Goal: Information Seeking & Learning: Find specific fact

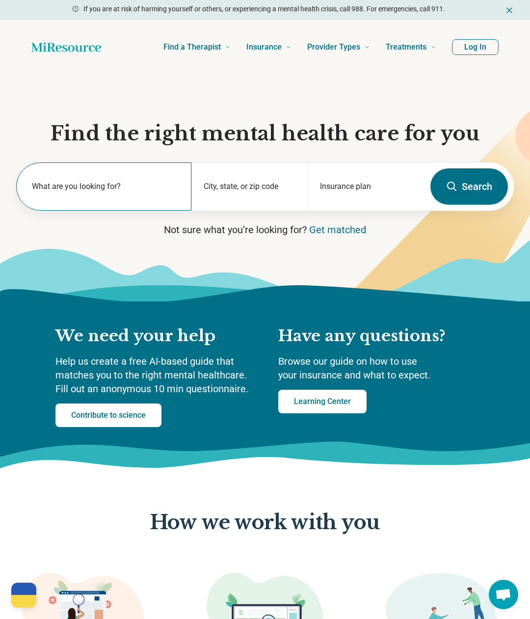
click at [108, 185] on label "What are you looking for?" at bounding box center [106, 187] width 148 height 12
click at [112, 186] on input "text" at bounding box center [106, 192] width 148 height 12
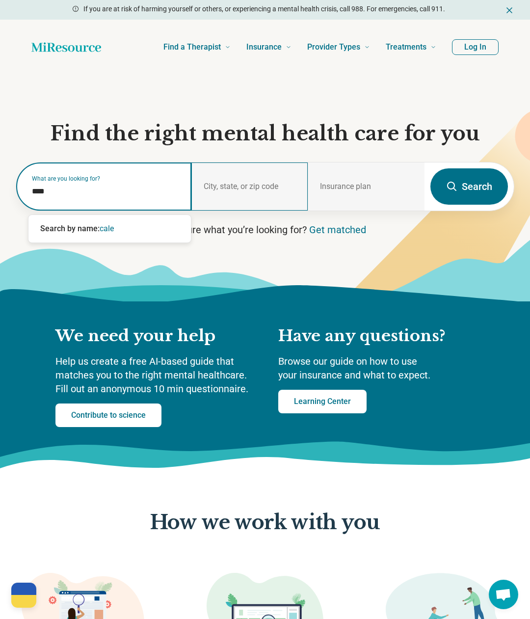
type input "*****"
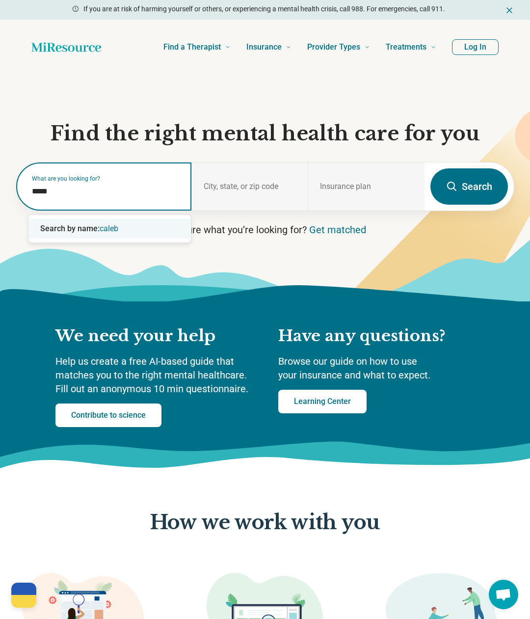
click at [115, 230] on span "caleb" at bounding box center [109, 228] width 19 height 9
click at [86, 194] on icon "Remove" at bounding box center [84, 192] width 6 height 6
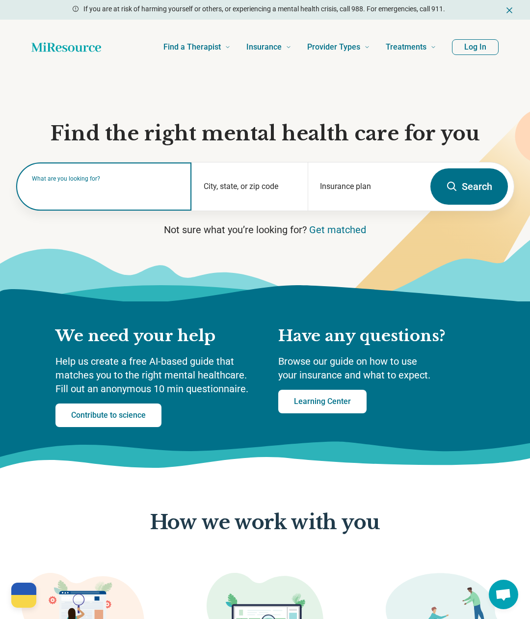
click at [104, 182] on label "What are you looking for?" at bounding box center [106, 179] width 148 height 6
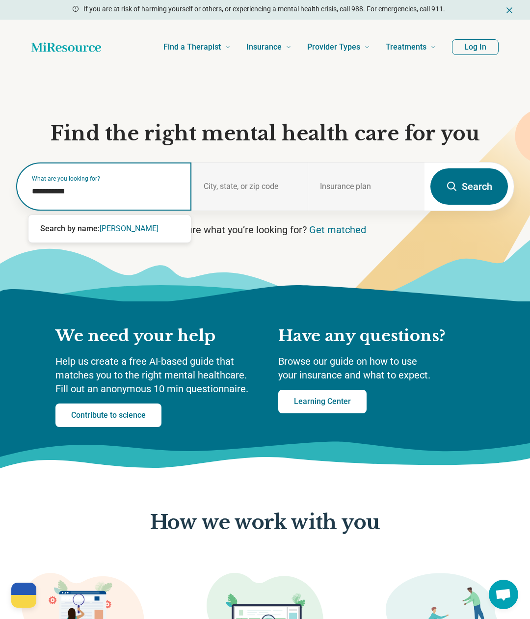
type input "**********"
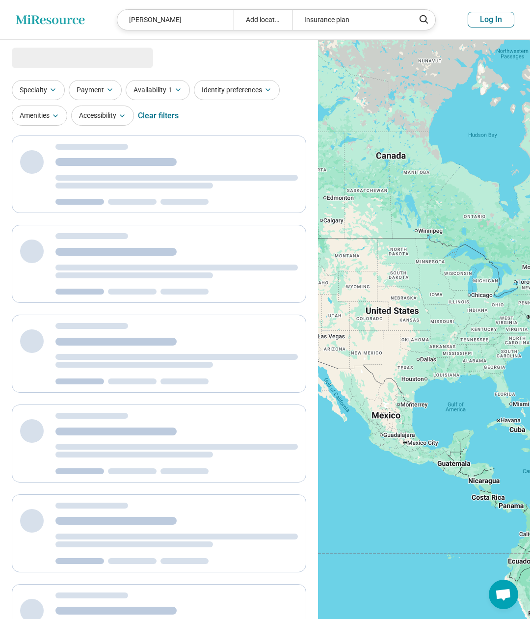
select select "***"
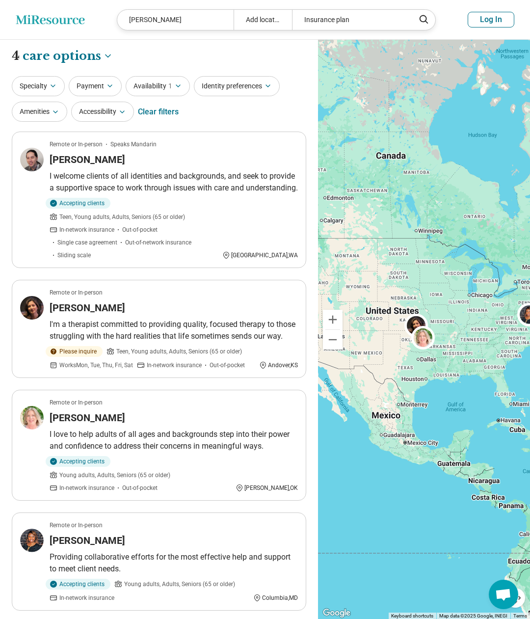
click at [345, 15] on div "Insurance plan" at bounding box center [350, 20] width 116 height 20
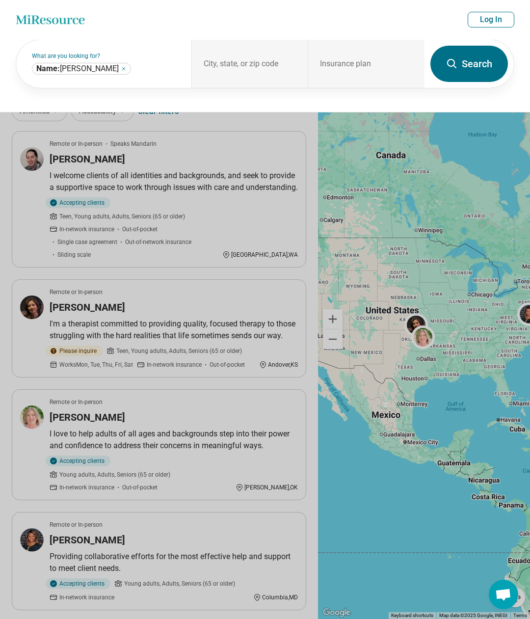
click at [340, 23] on header "Miresource logo [PERSON_NAME] Add location Insurance plan Log In" at bounding box center [265, 20] width 530 height 40
click at [341, 55] on div "Insurance plan" at bounding box center [366, 64] width 117 height 48
click at [342, 64] on div "Insurance plan" at bounding box center [366, 64] width 117 height 48
click at [269, 159] on button at bounding box center [265, 309] width 530 height 619
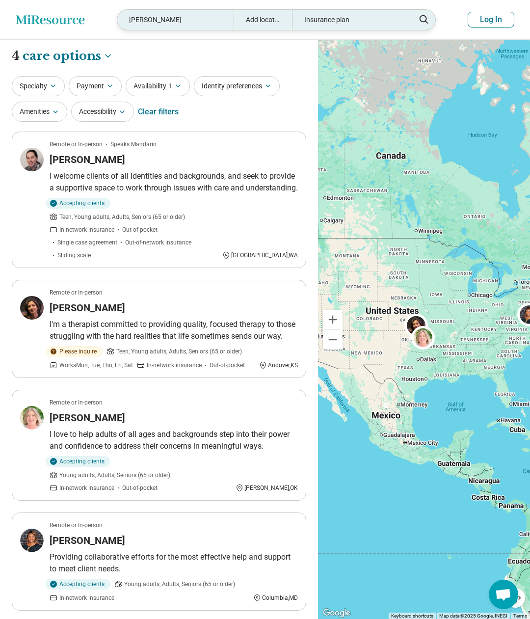
click at [350, 21] on div "Insurance plan" at bounding box center [350, 20] width 116 height 20
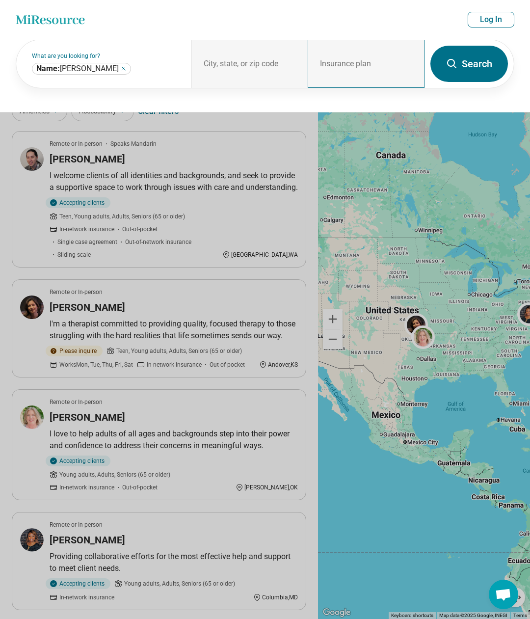
click at [365, 56] on div "Insurance plan" at bounding box center [366, 64] width 117 height 48
click at [159, 75] on div "**********" at bounding box center [103, 64] width 175 height 48
click at [366, 63] on div "Insurance plan" at bounding box center [366, 64] width 117 height 48
click at [366, 64] on div "Insurance plan" at bounding box center [366, 64] width 117 height 48
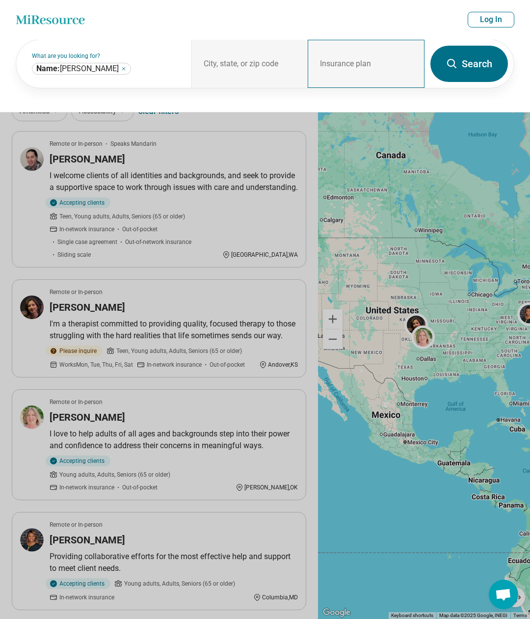
click at [366, 64] on div "Insurance plan" at bounding box center [366, 64] width 117 height 48
click at [251, 80] on div "City, state, or zip code" at bounding box center [250, 64] width 117 height 48
click at [333, 63] on div "Insurance plan" at bounding box center [366, 64] width 117 height 48
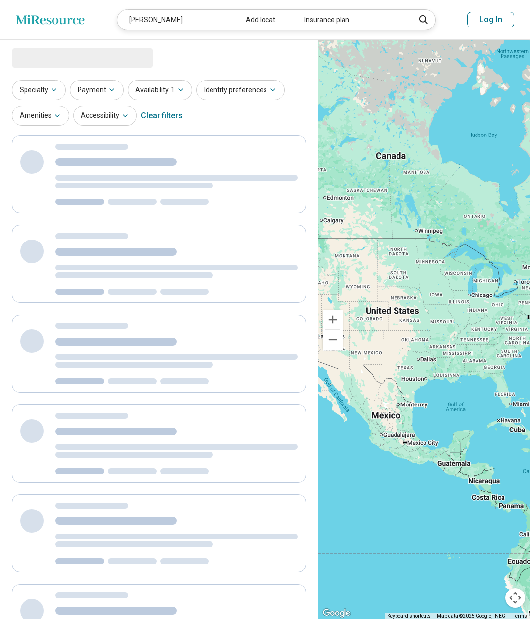
select select "***"
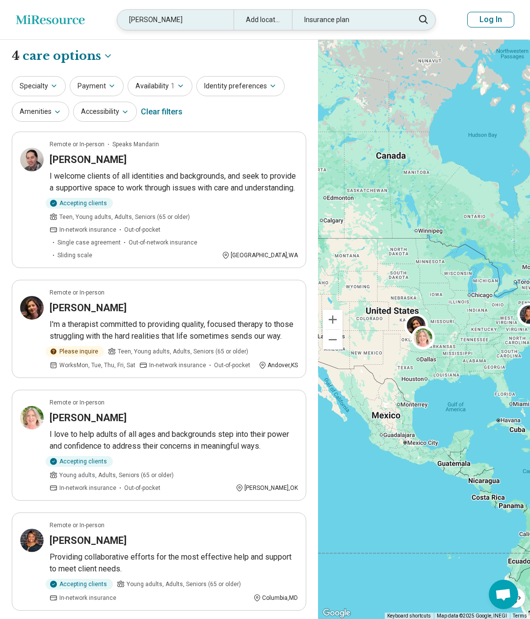
click at [334, 22] on div "Insurance plan" at bounding box center [350, 20] width 116 height 20
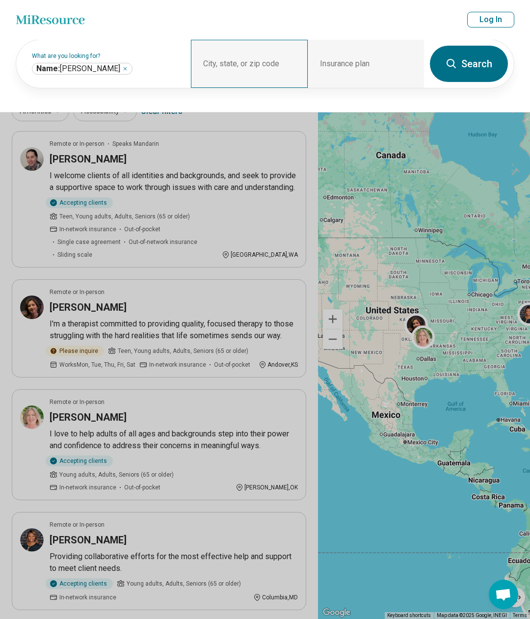
click at [229, 80] on div "City, state, or zip code" at bounding box center [249, 64] width 116 height 48
click at [254, 122] on button at bounding box center [265, 309] width 530 height 619
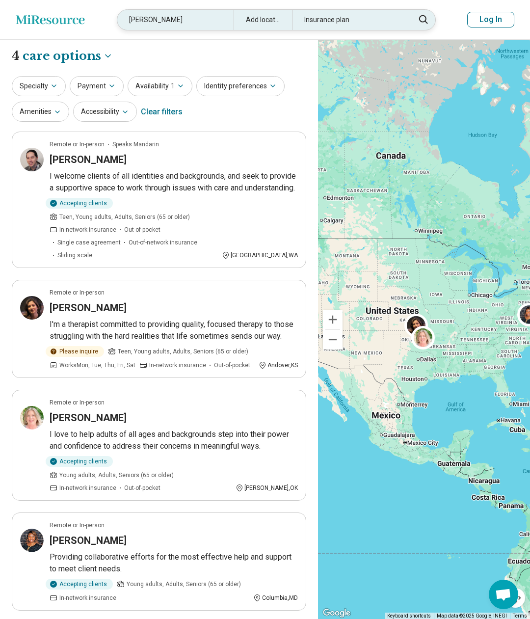
click at [364, 22] on div "Insurance plan" at bounding box center [350, 20] width 116 height 20
